Goal: Contribute content

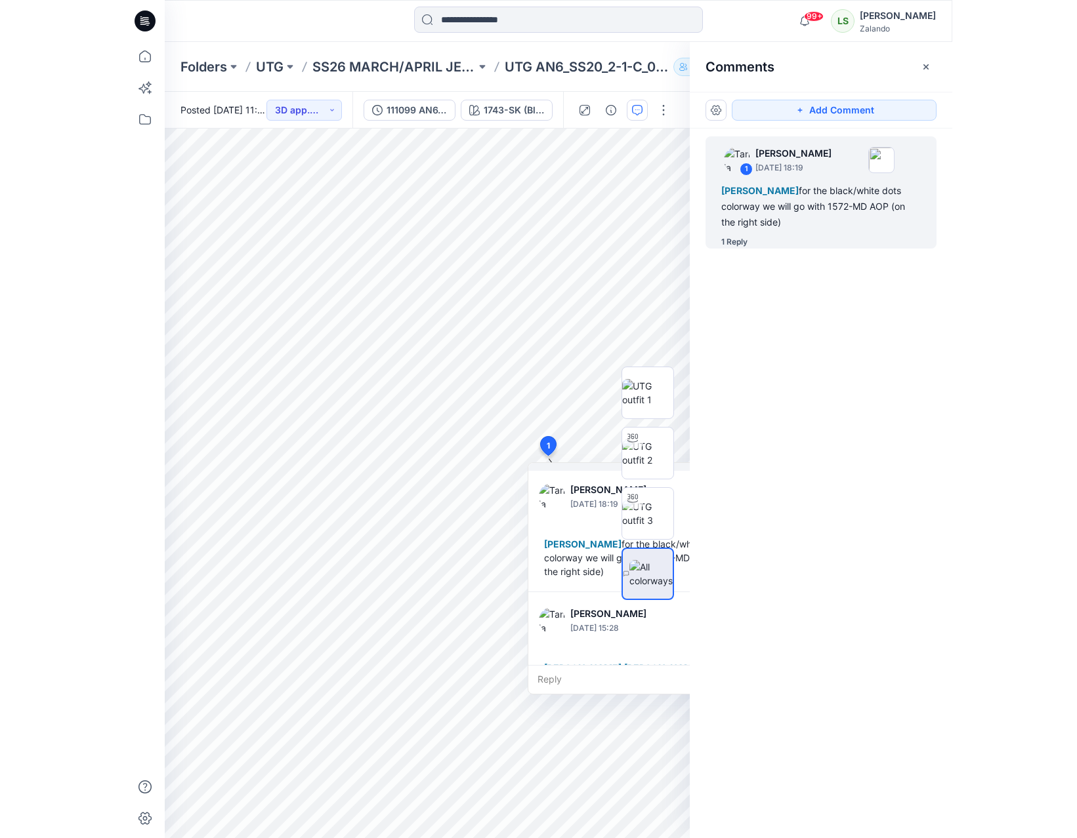
scroll to position [106, 0]
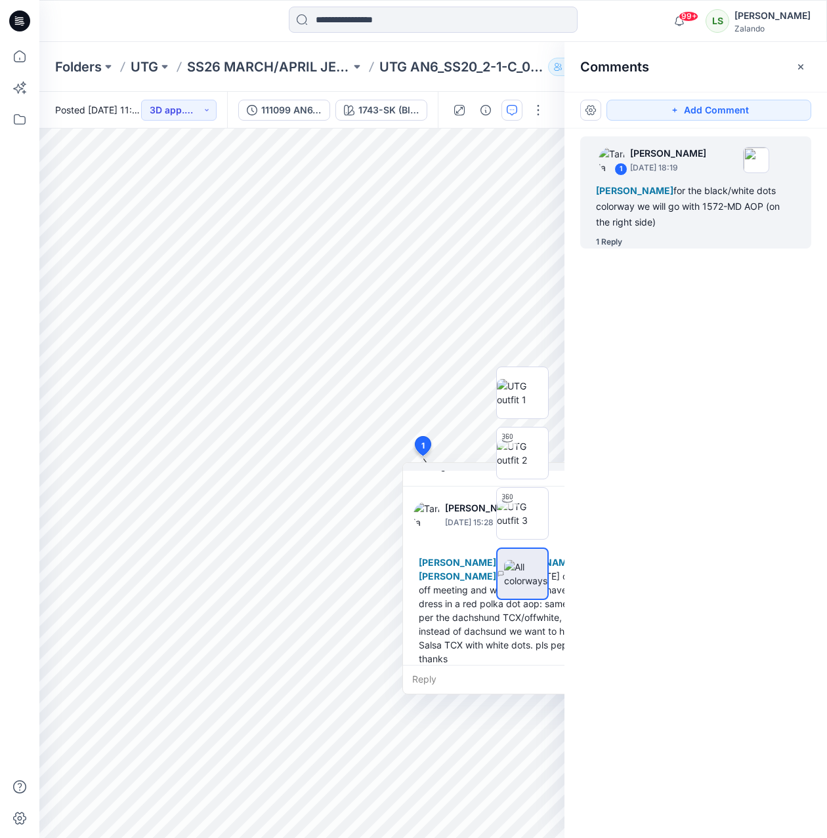
click at [21, 18] on icon at bounding box center [19, 20] width 21 height 21
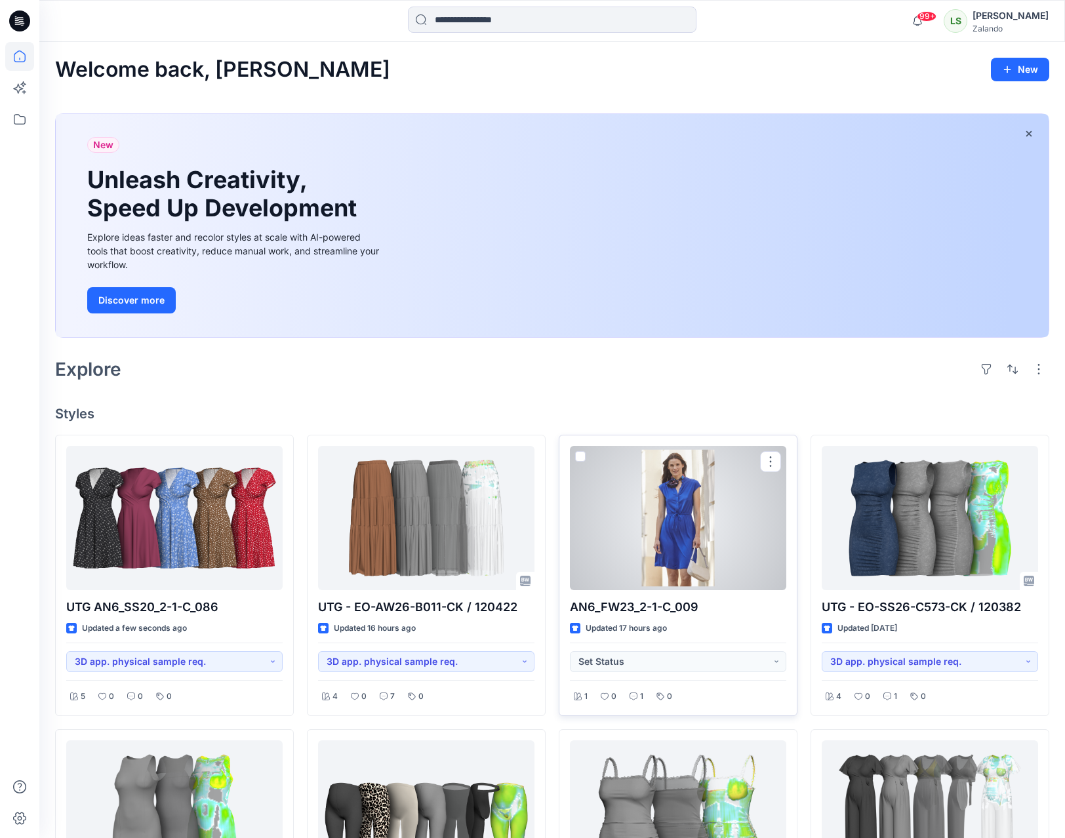
click at [687, 537] on div at bounding box center [678, 518] width 216 height 144
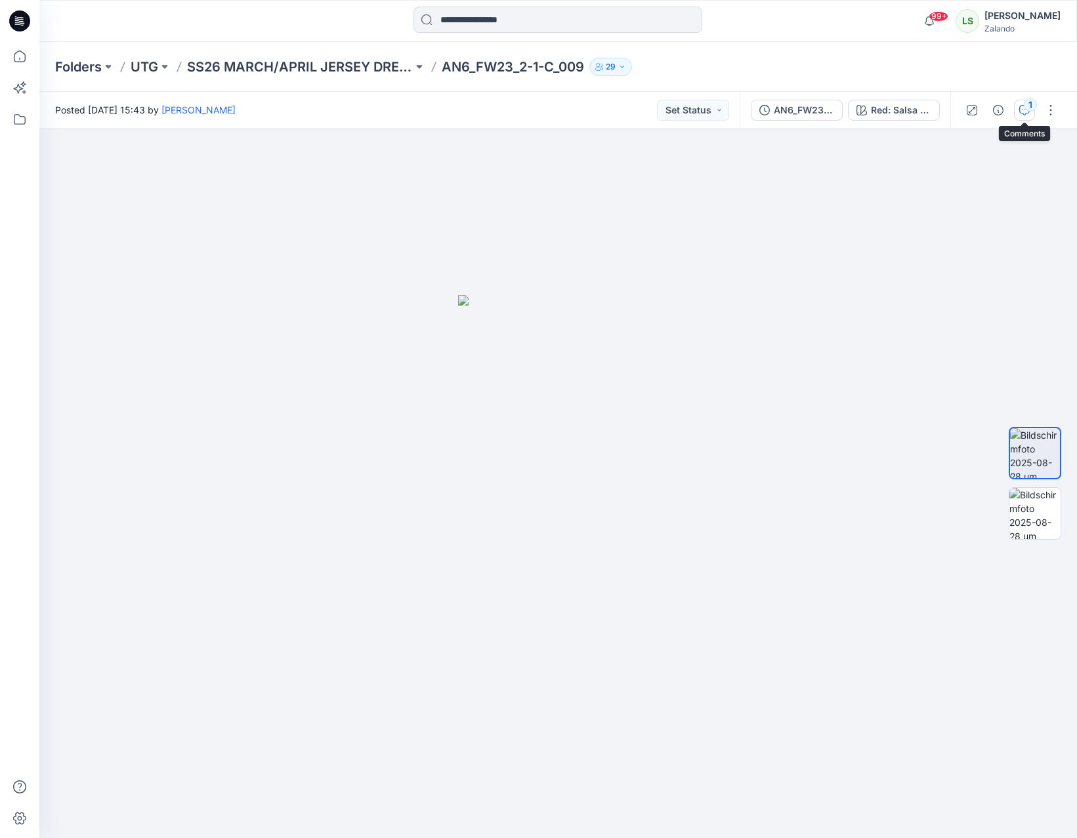
click at [826, 107] on icon "button" at bounding box center [1024, 110] width 10 height 10
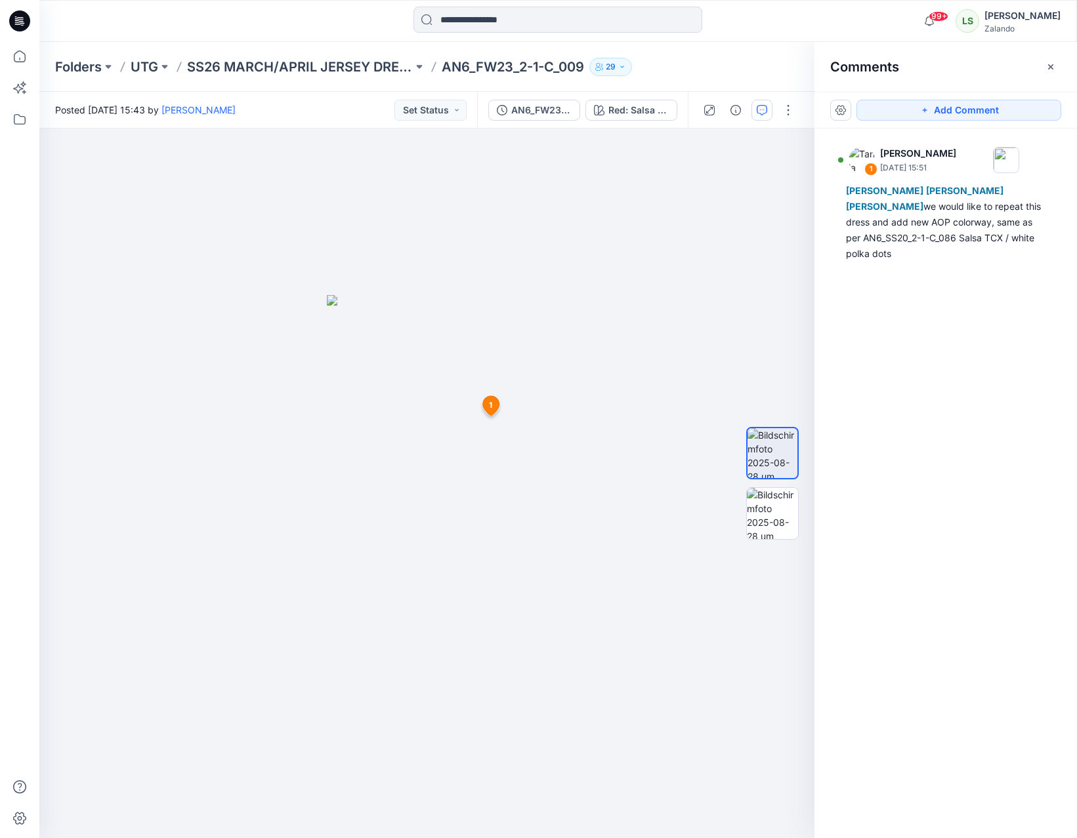
click at [24, 22] on icon at bounding box center [19, 20] width 21 height 21
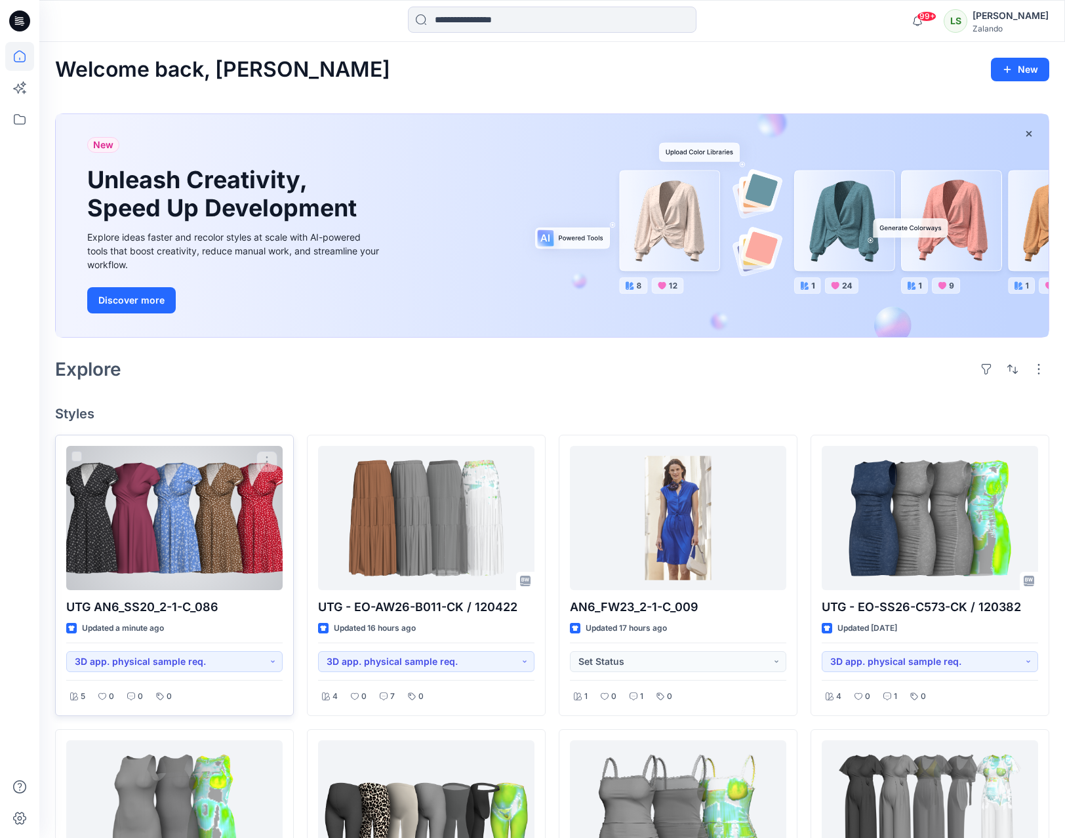
click at [173, 509] on div at bounding box center [174, 518] width 216 height 144
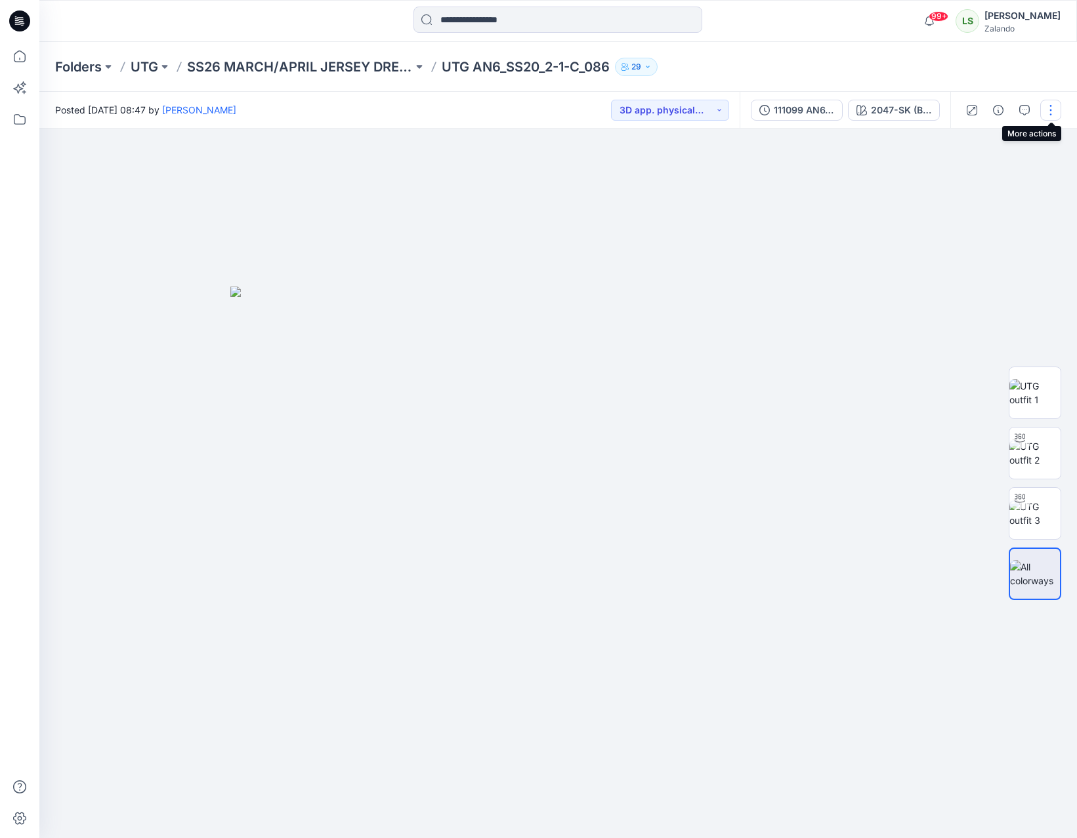
click at [826, 111] on button "button" at bounding box center [1050, 110] width 21 height 21
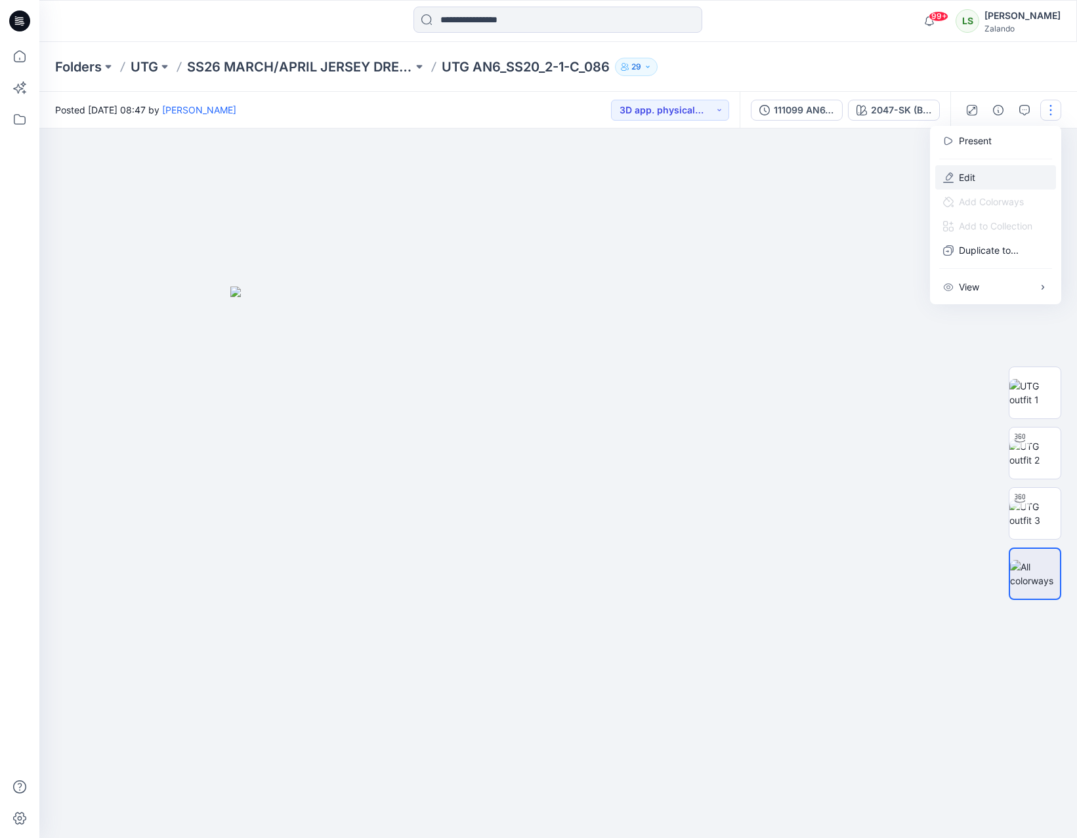
click at [826, 178] on button "Edit" at bounding box center [995, 177] width 121 height 24
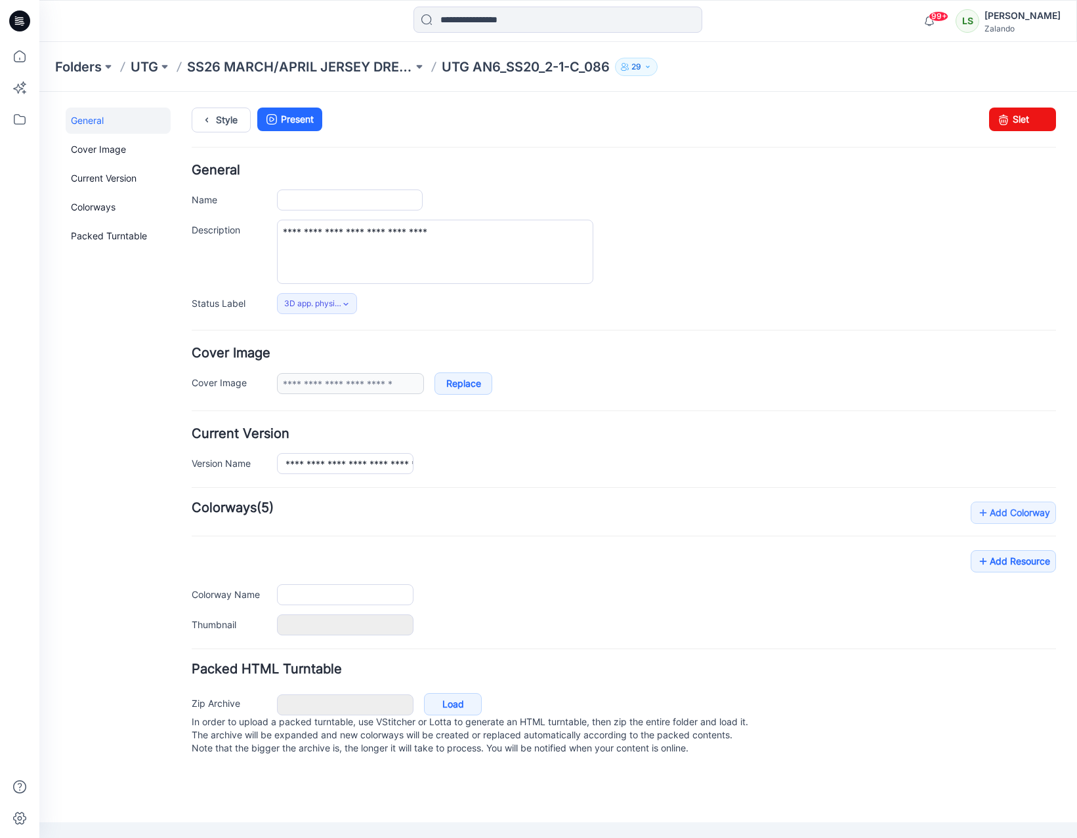
type input "**********"
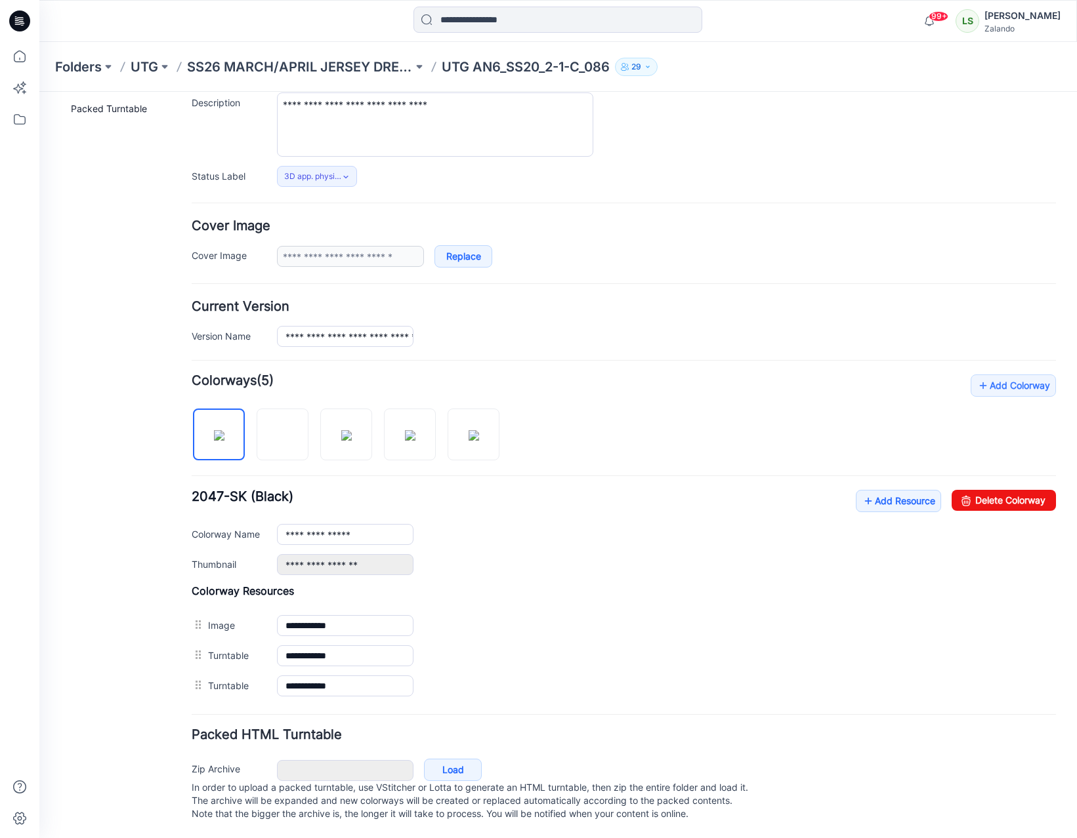
scroll to position [140, 0]
click at [895, 493] on link "Add Resource" at bounding box center [898, 501] width 85 height 22
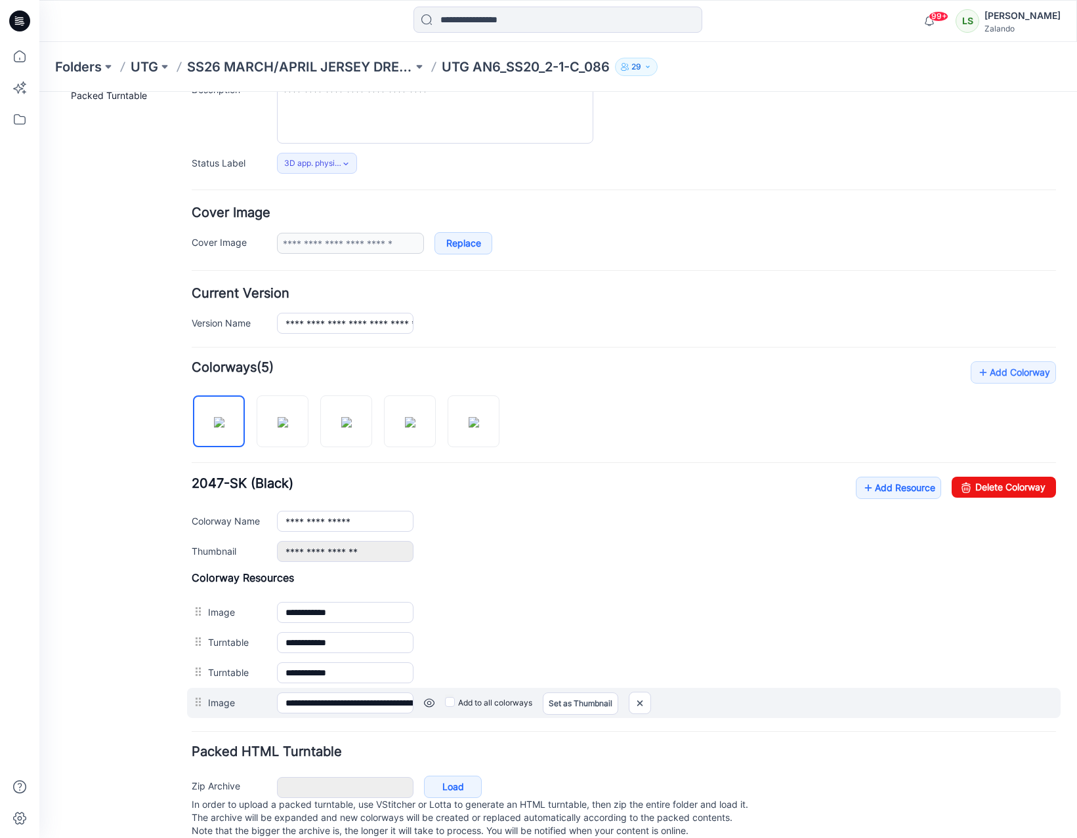
click at [39, 92] on link at bounding box center [39, 92] width 0 height 0
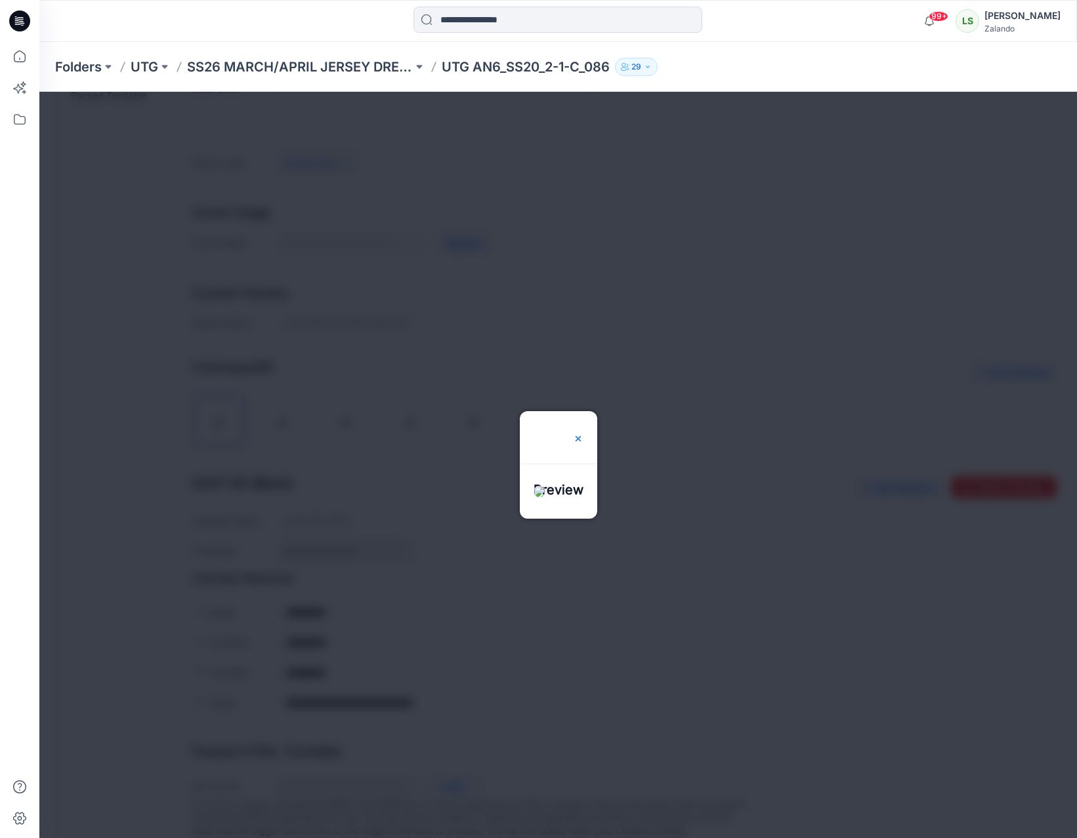
click at [583, 434] on img at bounding box center [578, 439] width 10 height 10
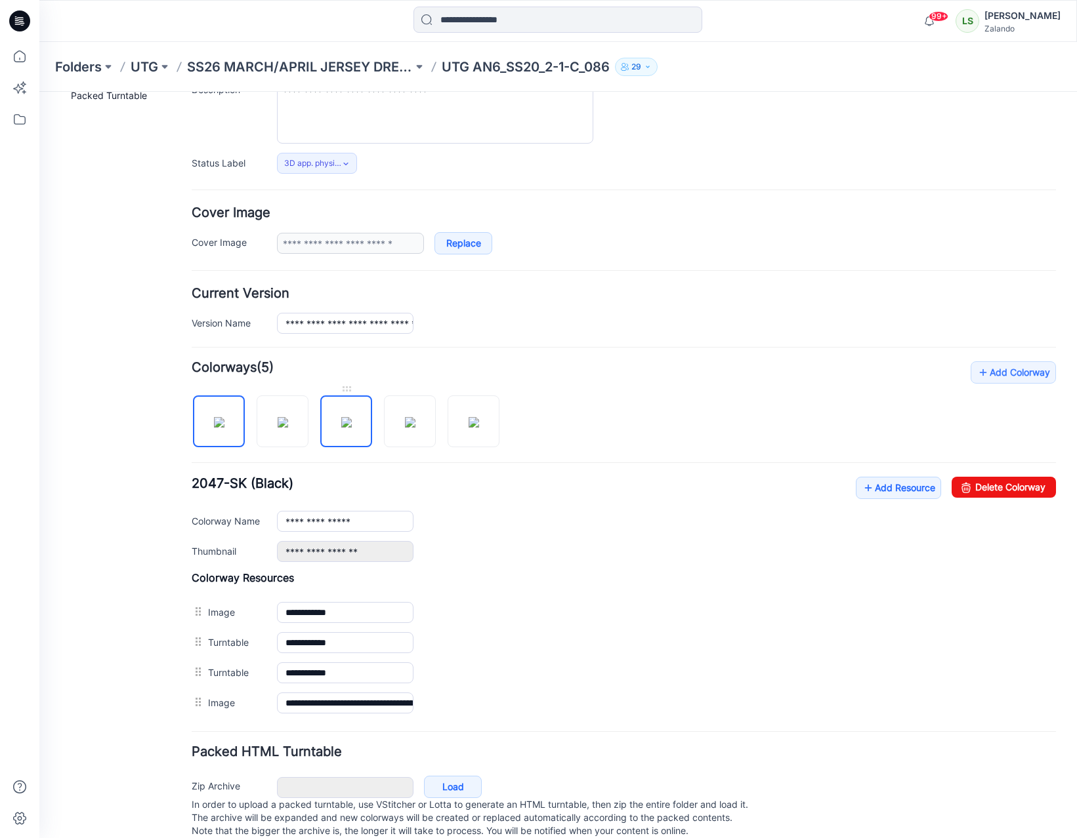
click at [346, 419] on img at bounding box center [346, 422] width 10 height 10
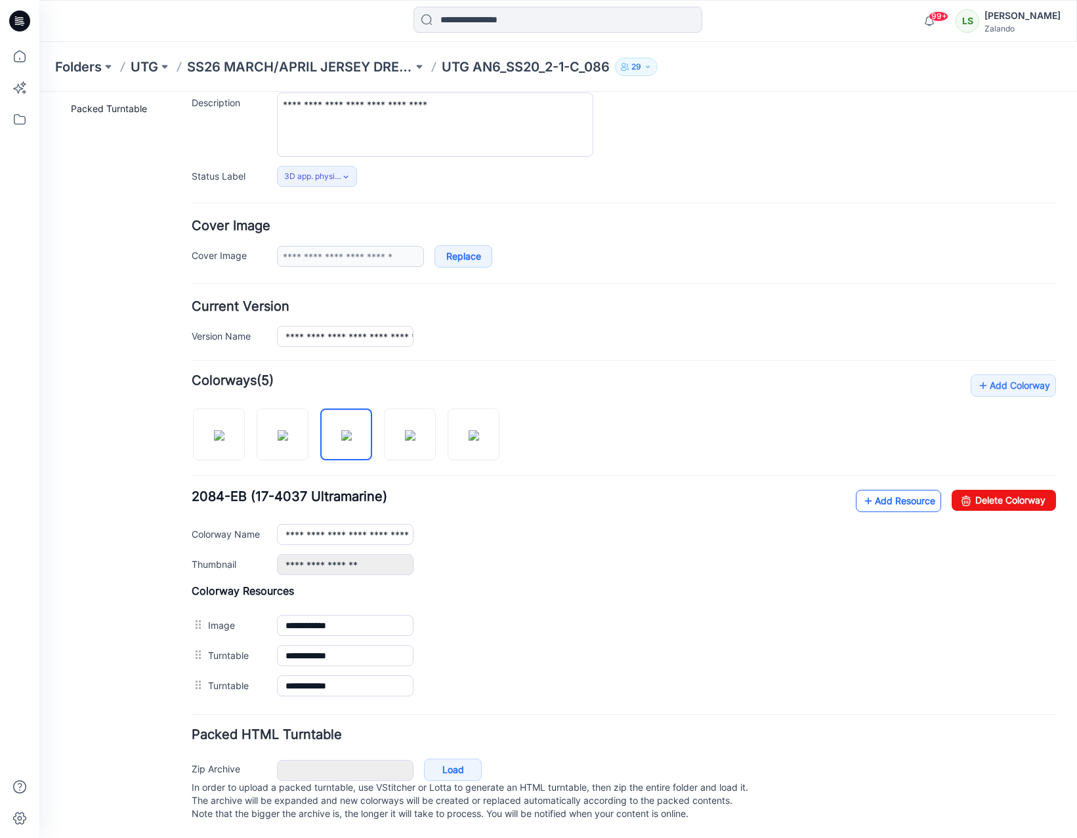
click at [878, 493] on link "Add Resource" at bounding box center [898, 501] width 85 height 22
click at [861, 491] on icon at bounding box center [867, 501] width 13 height 21
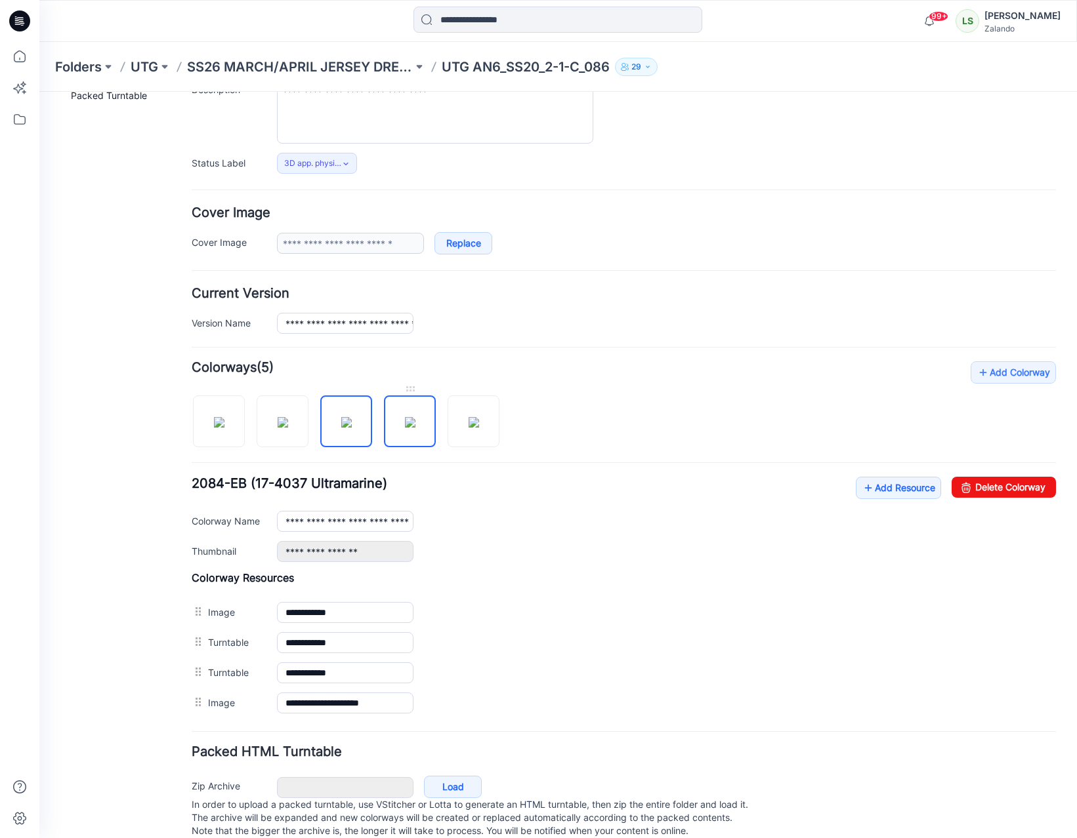
click at [407, 428] on img at bounding box center [410, 422] width 10 height 10
type input "**********"
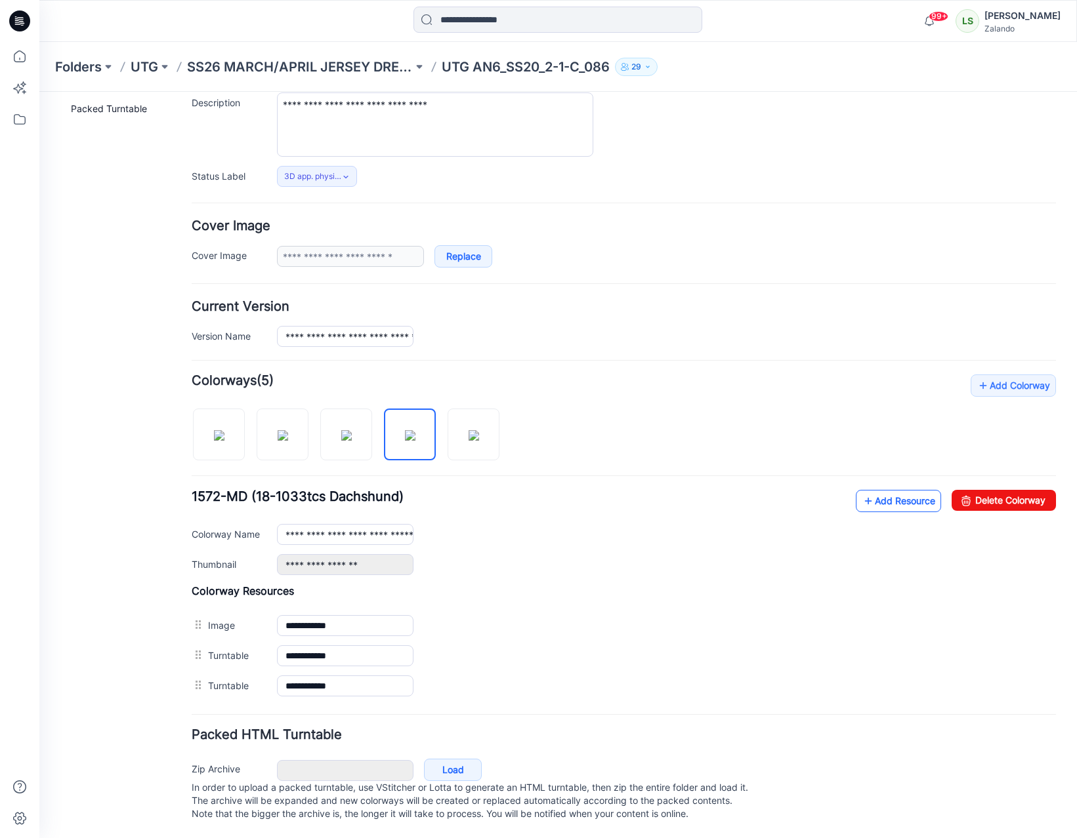
click at [897, 490] on link "Add Resource" at bounding box center [898, 501] width 85 height 22
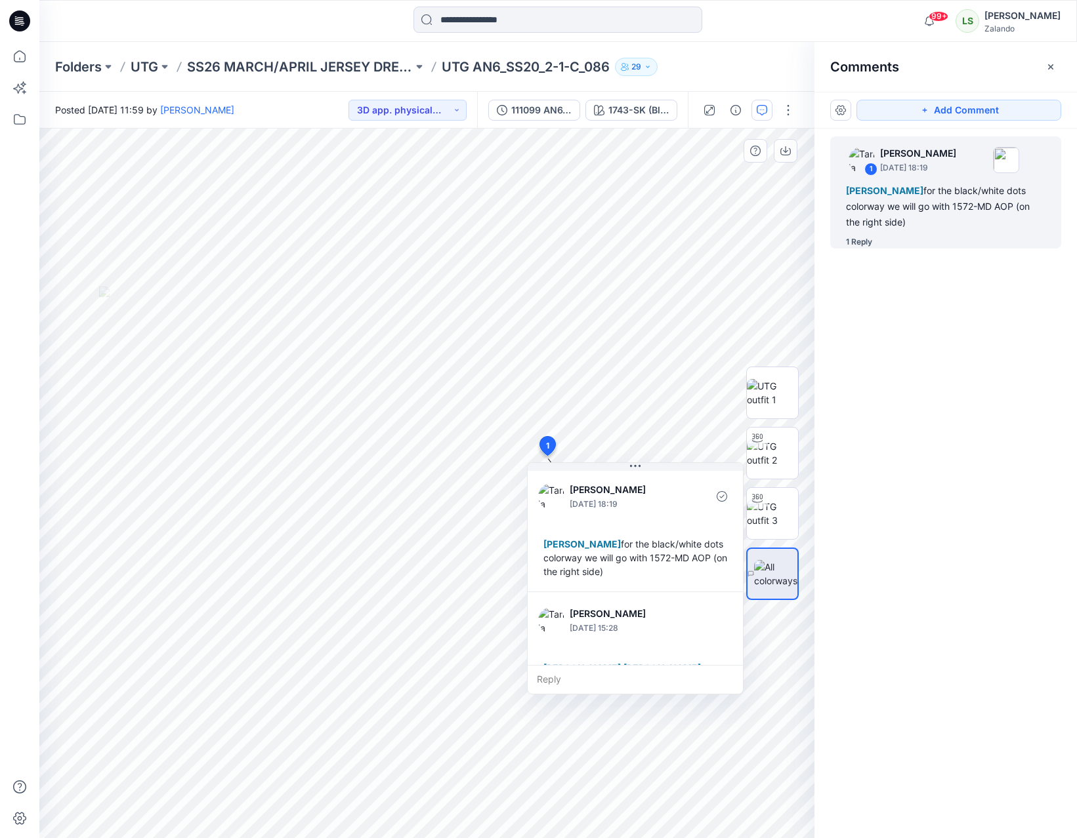
scroll to position [106, 0]
